Goal: Navigation & Orientation: Find specific page/section

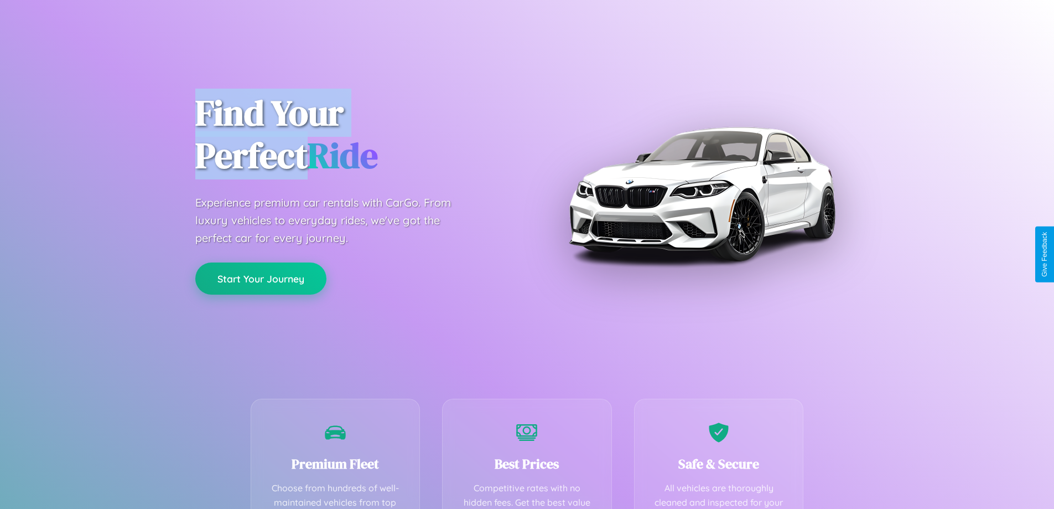
click at [261, 279] on button "Start Your Journey" at bounding box center [260, 278] width 131 height 32
click at [261, 278] on button "Start Your Journey" at bounding box center [260, 278] width 131 height 32
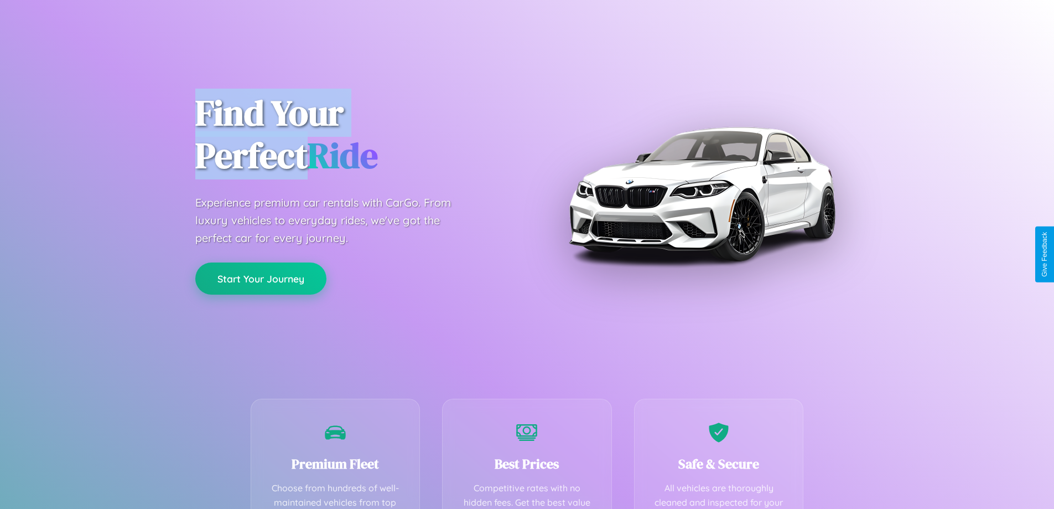
click at [261, 278] on button "Start Your Journey" at bounding box center [260, 278] width 131 height 32
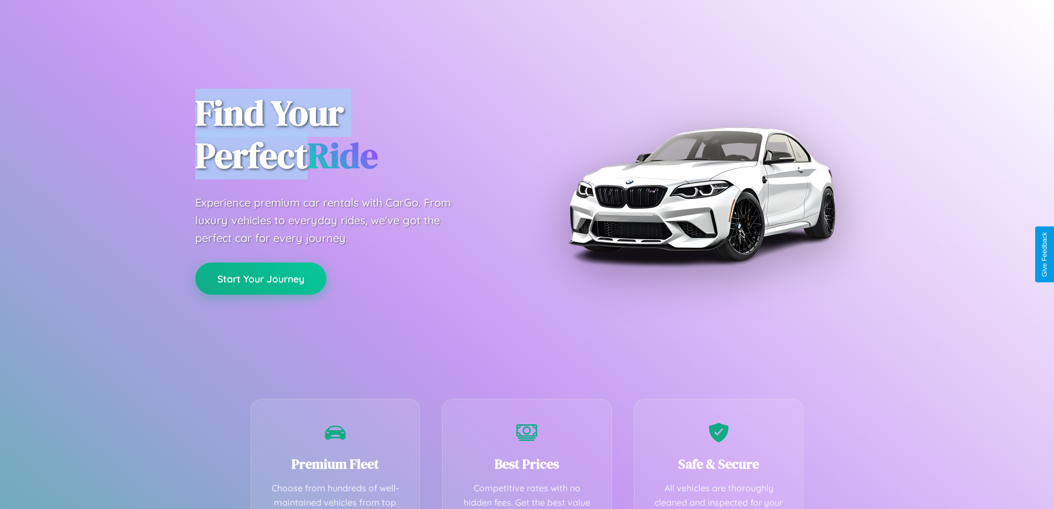
click at [261, 278] on button "Start Your Journey" at bounding box center [260, 278] width 131 height 32
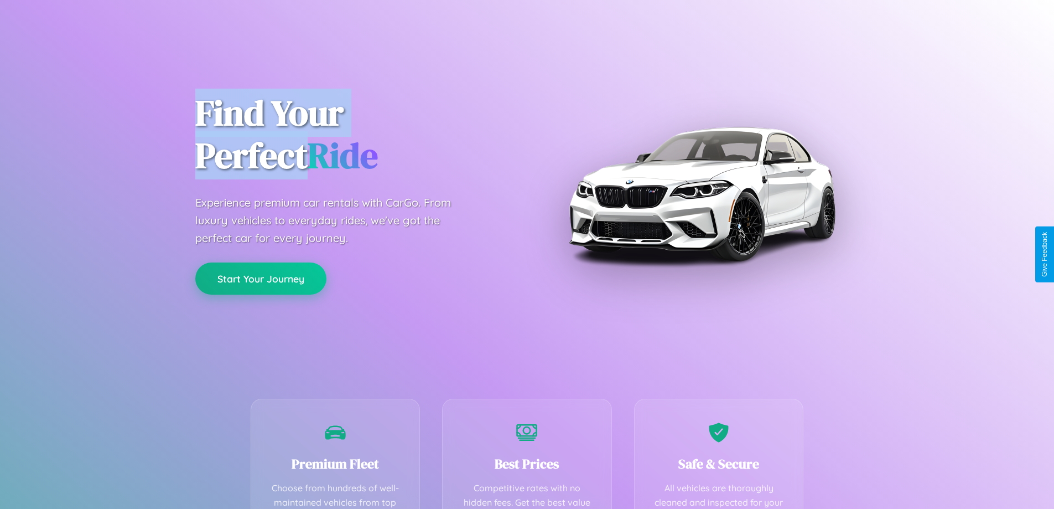
click at [261, 278] on button "Start Your Journey" at bounding box center [260, 278] width 131 height 32
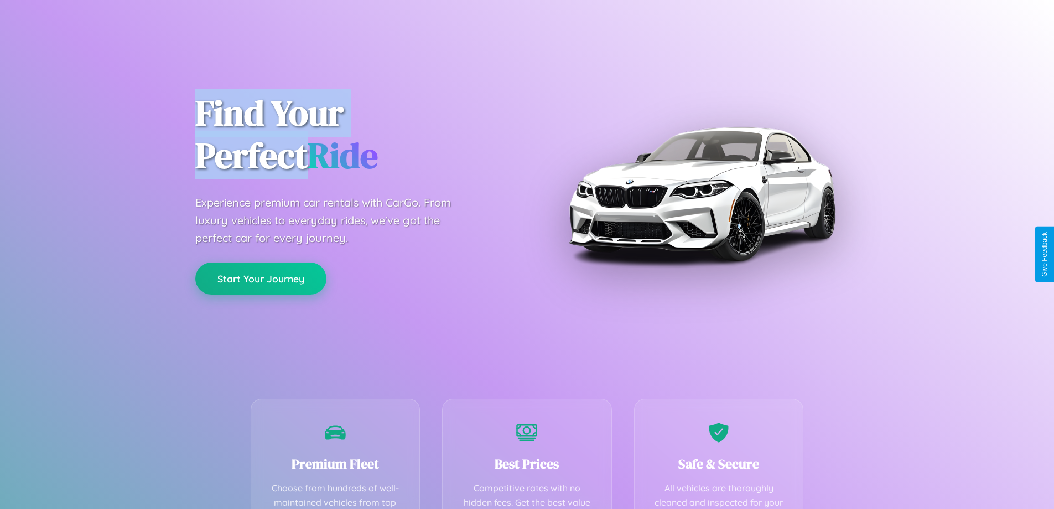
click at [261, 278] on button "Start Your Journey" at bounding box center [260, 278] width 131 height 32
